Goal: Task Accomplishment & Management: Use online tool/utility

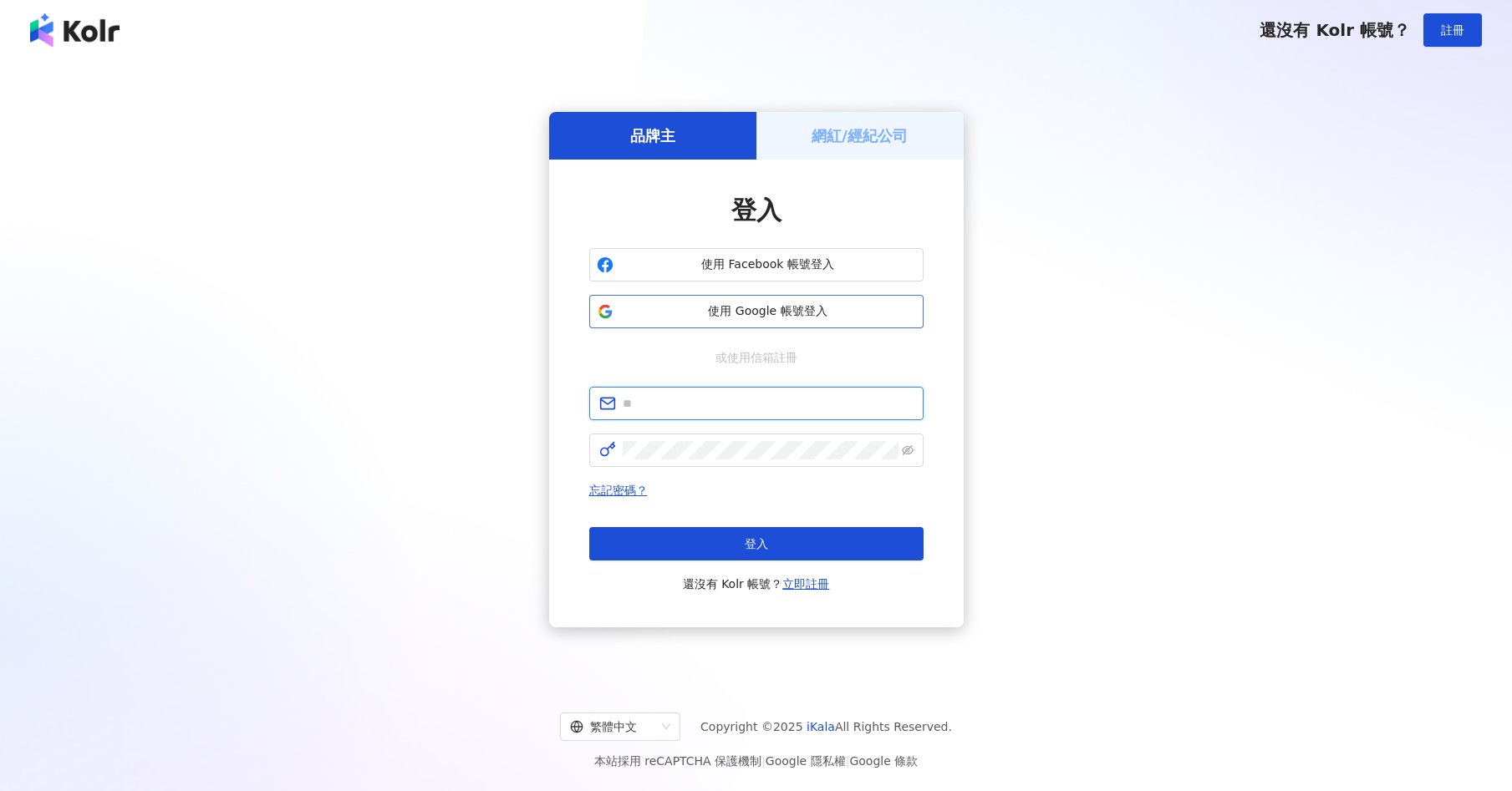
type input "**********"
click at [798, 304] on span "使用 Google 帳號登入" at bounding box center [769, 312] width 296 height 17
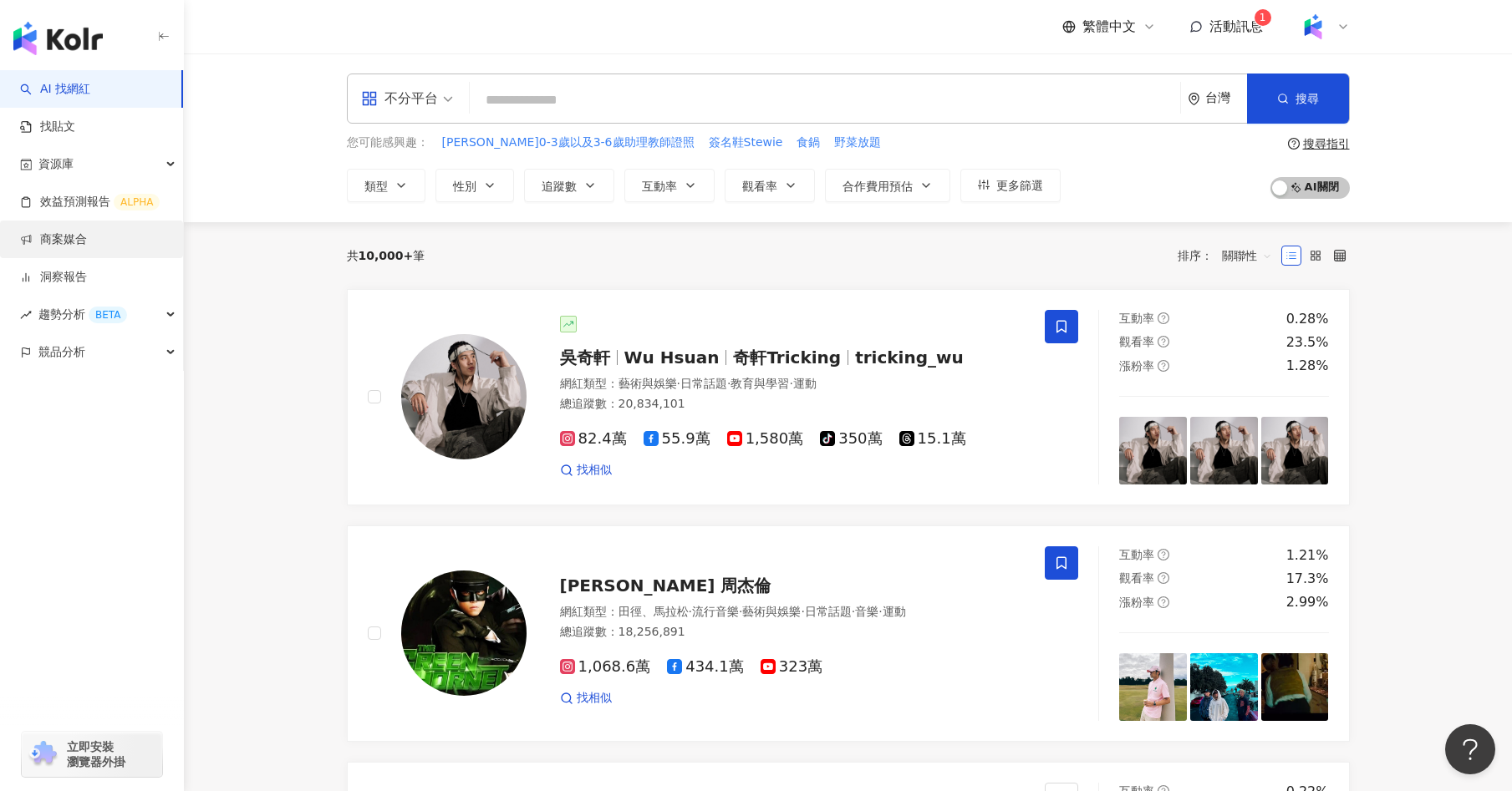
click at [81, 243] on link "商案媒合" at bounding box center [52, 240] width 67 height 17
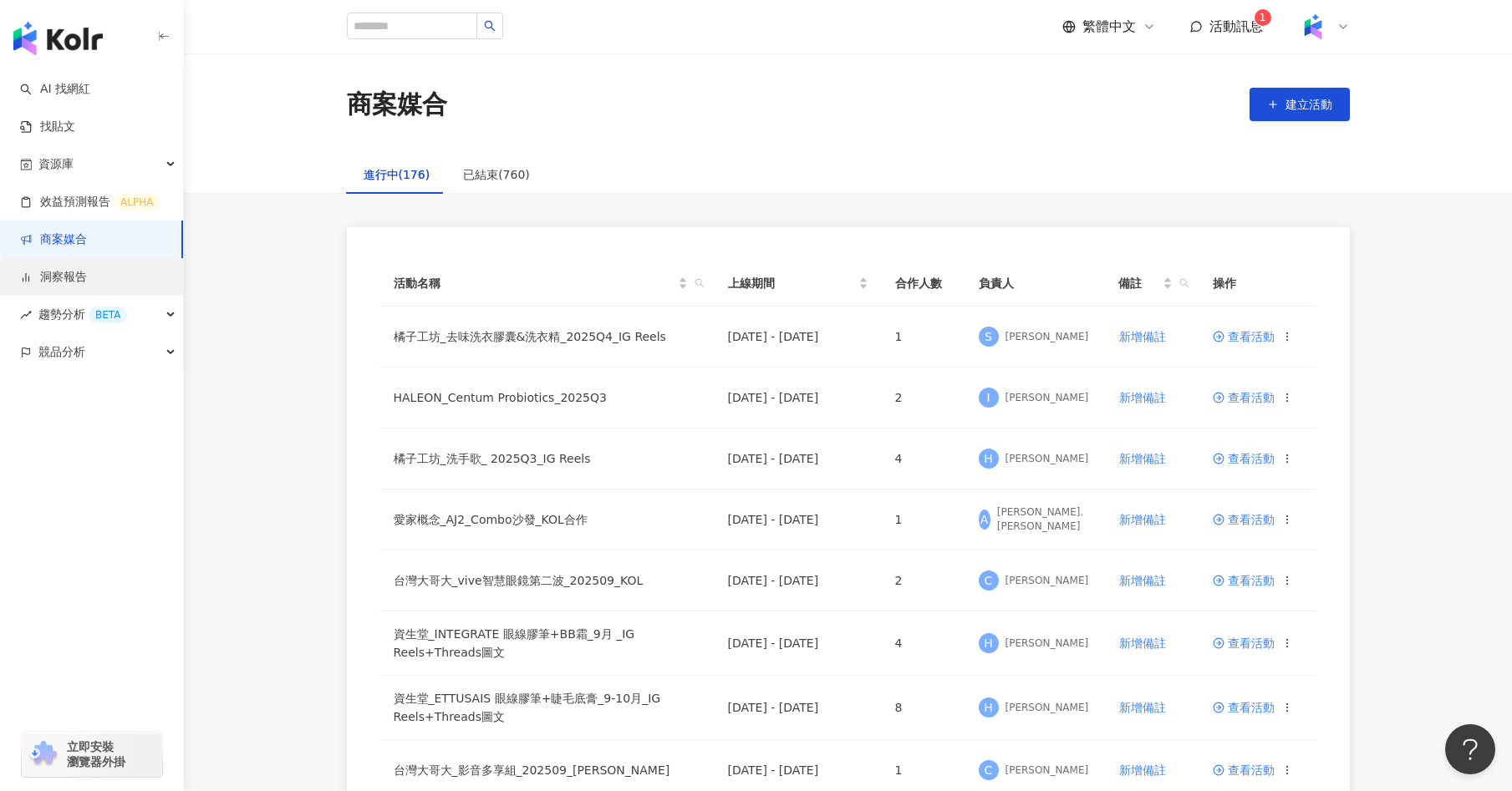
click at [65, 274] on link "洞察報告" at bounding box center [52, 277] width 67 height 17
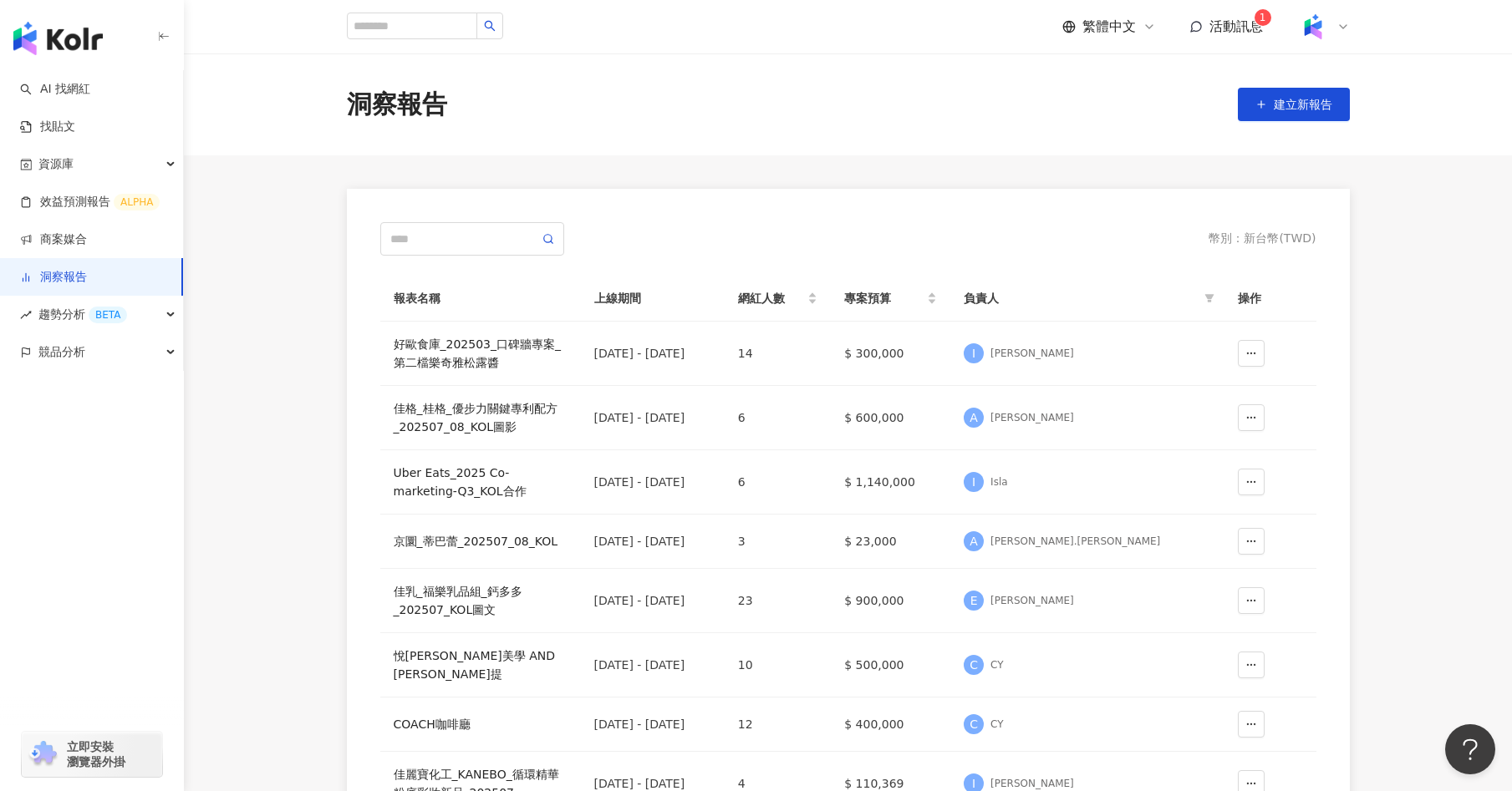
click at [644, 110] on div "洞察報告 建立新報告" at bounding box center [847, 104] width 1070 height 35
click at [90, 82] on link "AI 找網紅" at bounding box center [54, 89] width 70 height 17
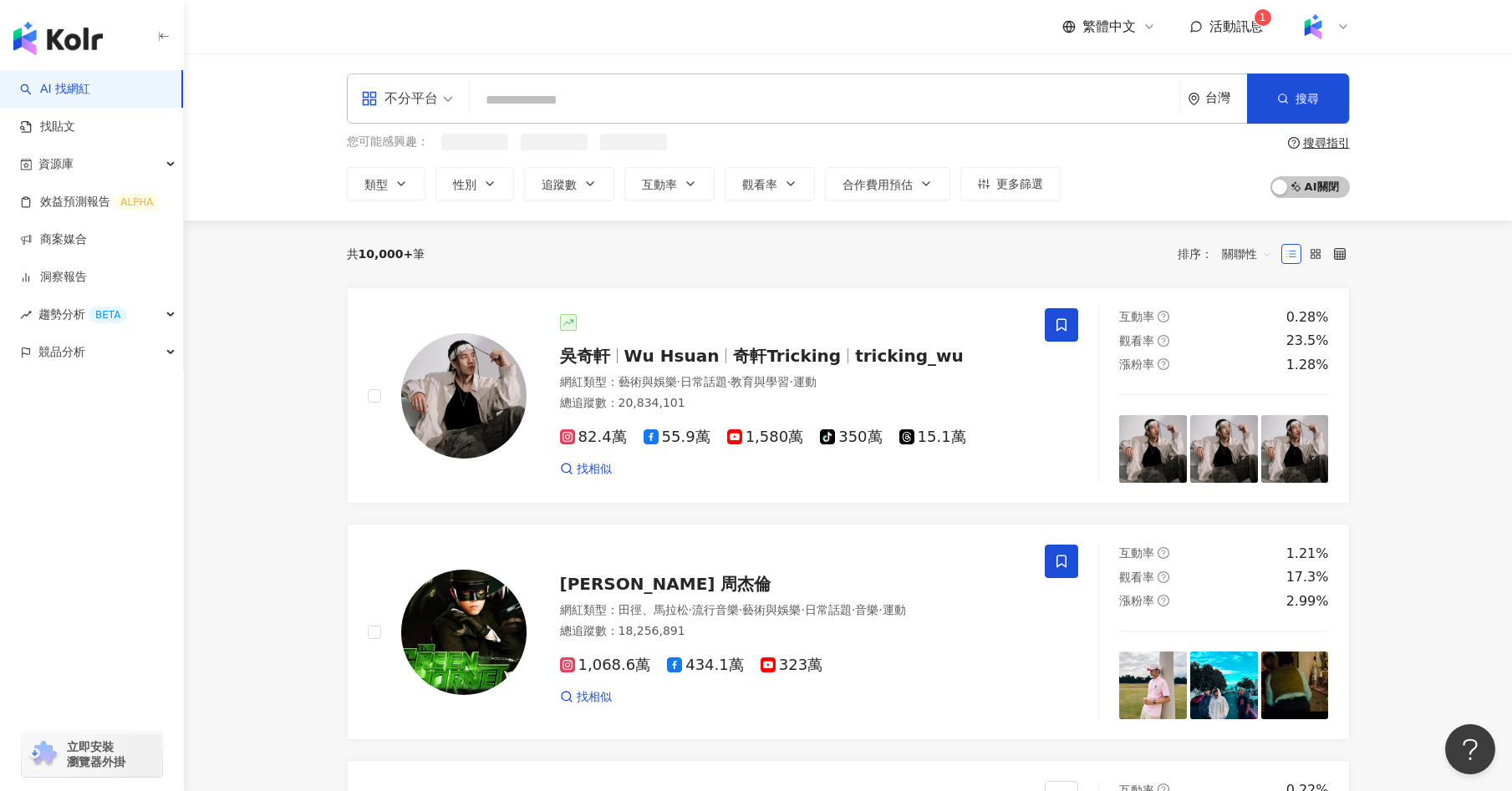
click at [81, 38] on img "button" at bounding box center [57, 38] width 89 height 34
